Goal: Task Accomplishment & Management: Use online tool/utility

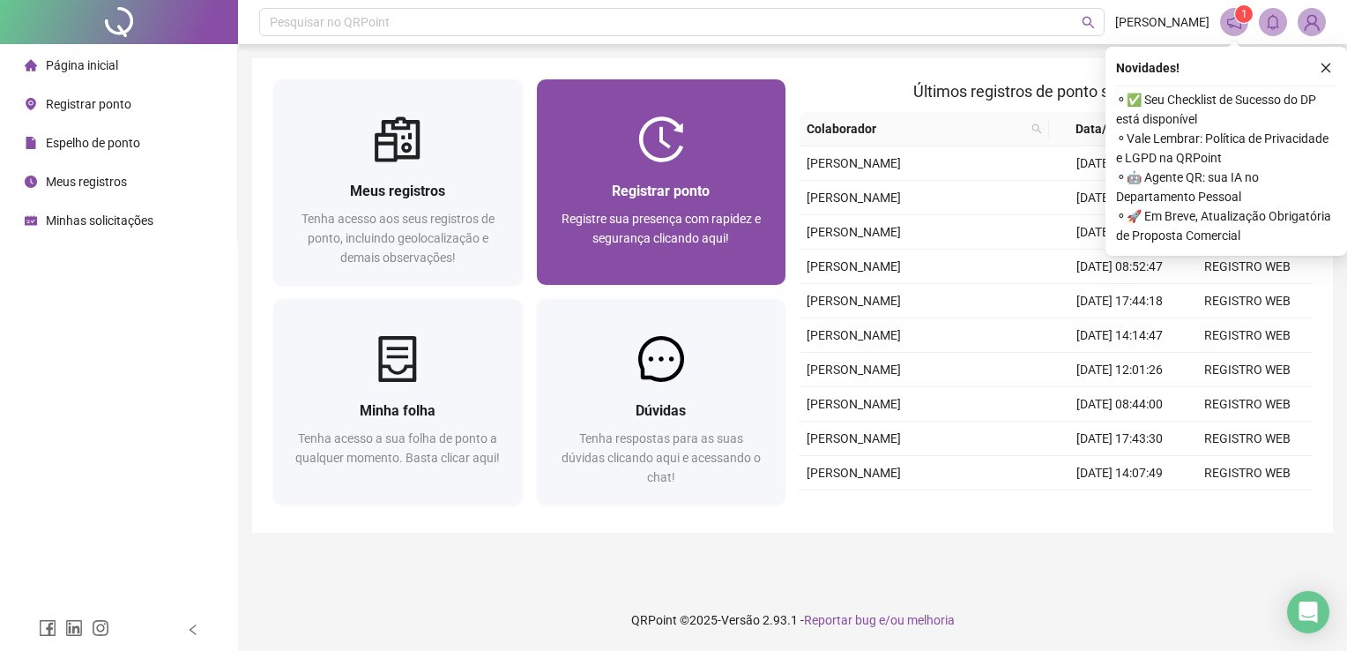
click at [673, 174] on div "Registrar ponto Registre sua presença com rapidez e segurança clicando aqui!" at bounding box center [662, 223] width 250 height 123
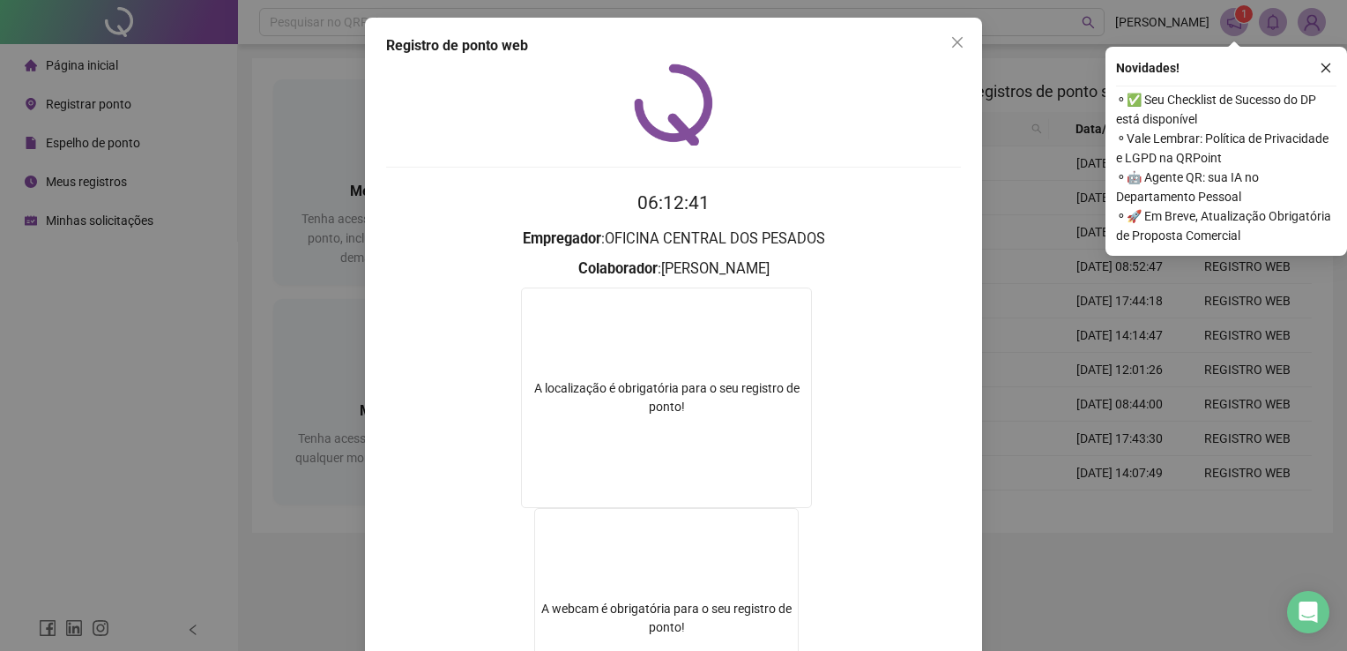
click at [984, 558] on div "Registro de ponto web 06:12:41 Empregador : OFICINA CENTRAL DOS PESADOS Colabor…" at bounding box center [673, 325] width 1347 height 651
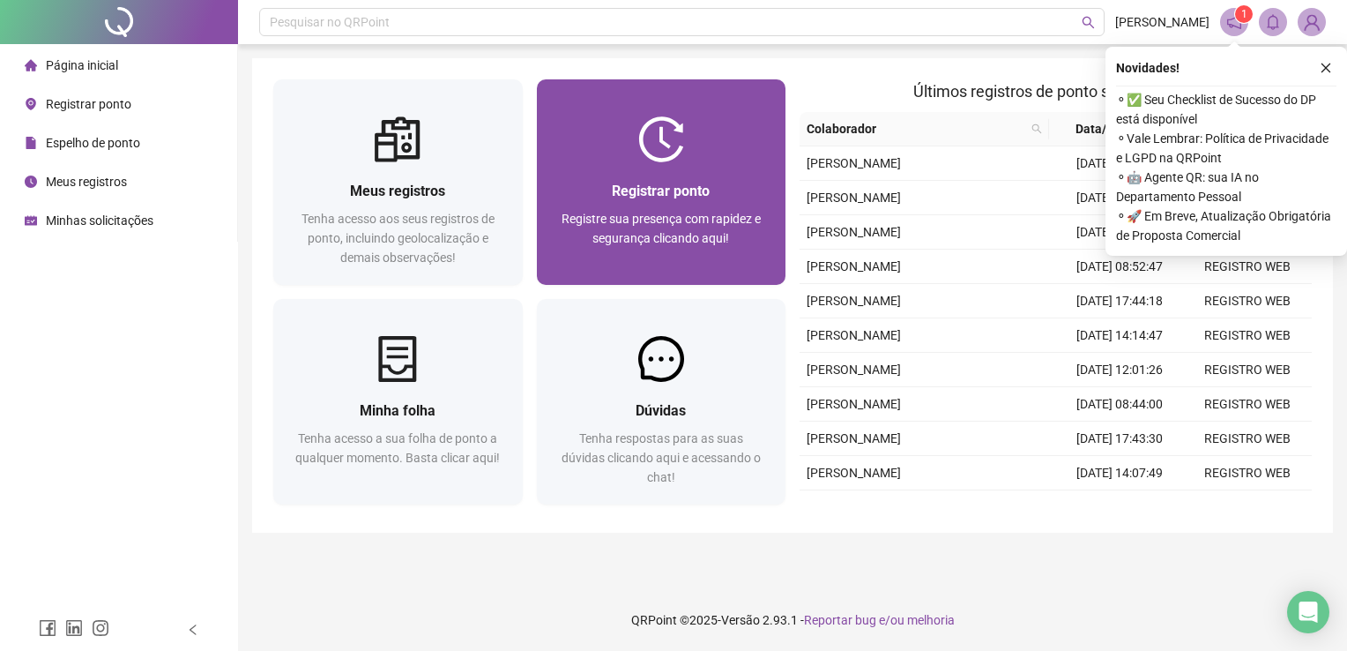
click at [713, 199] on div "Registrar ponto" at bounding box center [661, 191] width 207 height 22
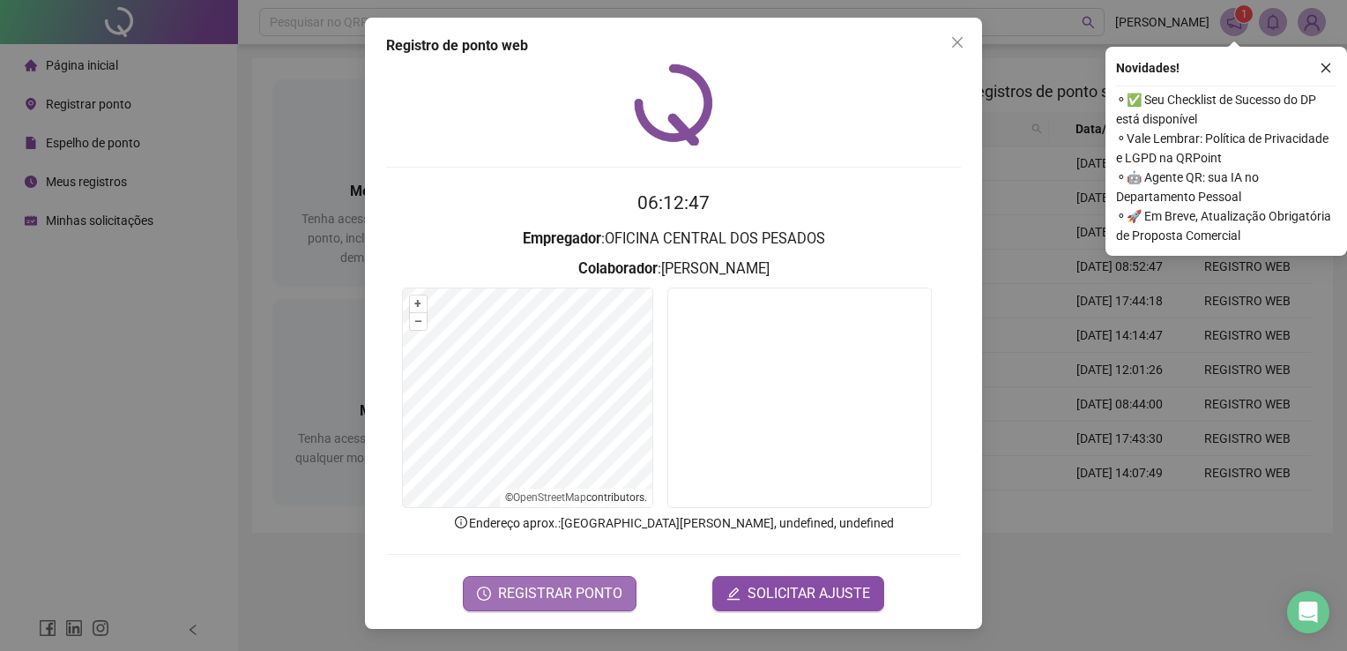
click at [579, 600] on span "REGISTRAR PONTO" at bounding box center [560, 593] width 124 height 21
